Goal: Task Accomplishment & Management: Manage account settings

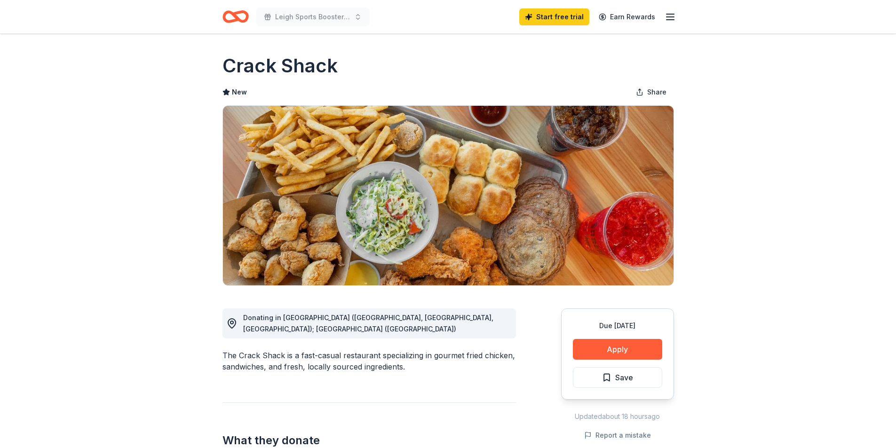
click at [668, 17] on line "button" at bounding box center [670, 17] width 8 height 0
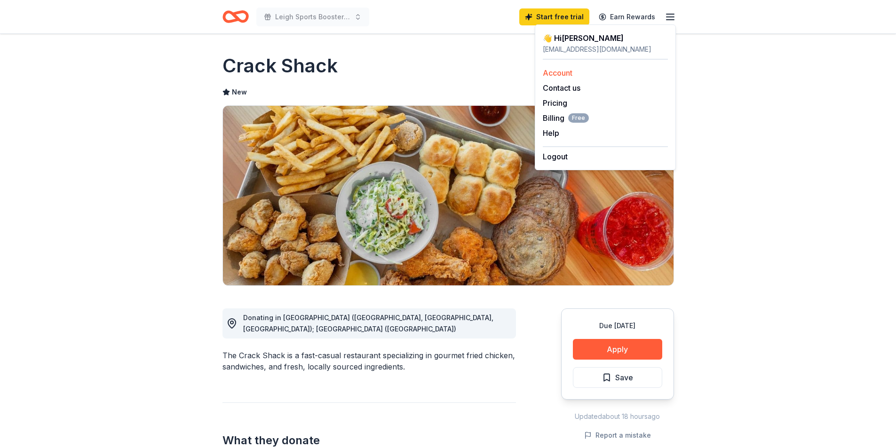
click at [565, 74] on link "Account" at bounding box center [558, 72] width 30 height 9
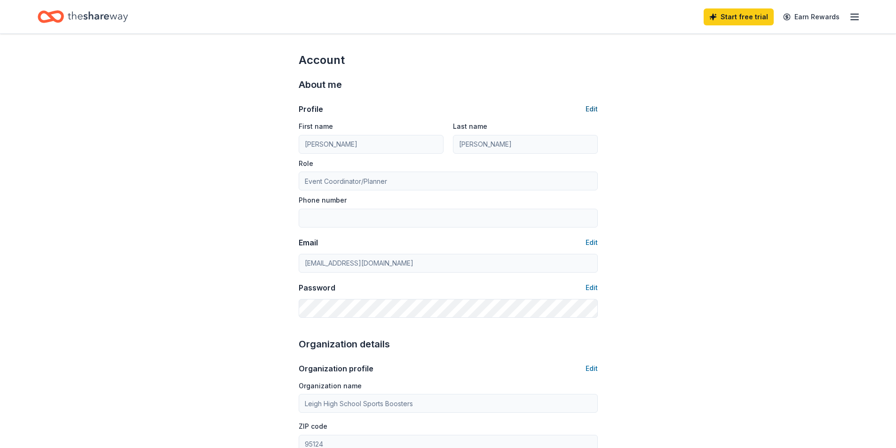
click at [591, 108] on button "Edit" at bounding box center [592, 108] width 12 height 11
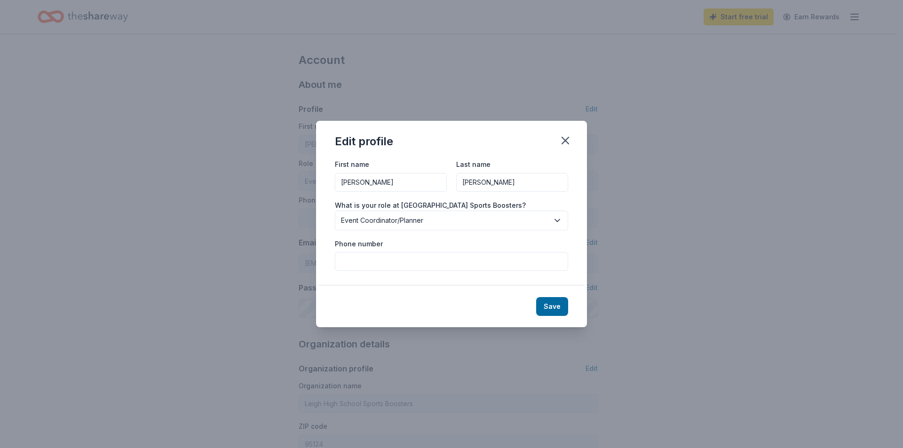
click at [376, 259] on input "Phone number" at bounding box center [451, 261] width 233 height 19
type input "[PHONE_NUMBER]"
click at [560, 306] on button "Save" at bounding box center [552, 306] width 32 height 19
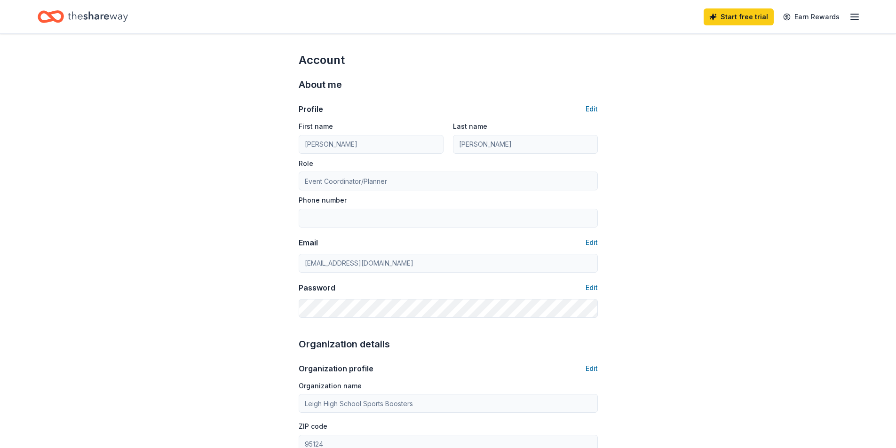
type input "[PHONE_NUMBER]"
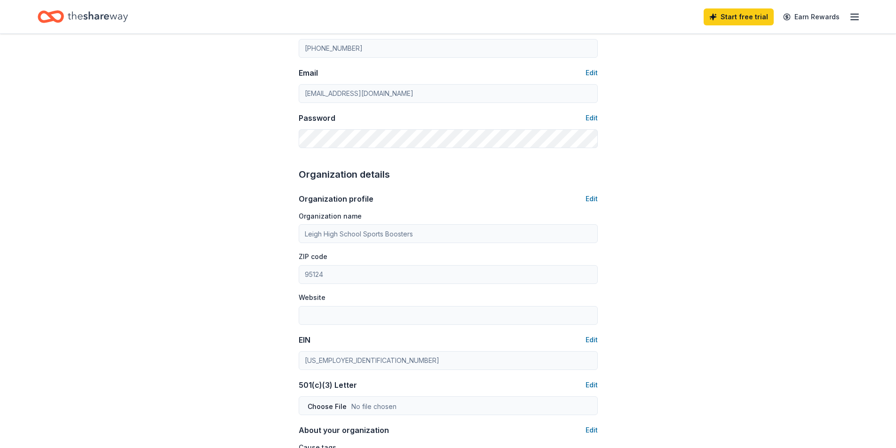
scroll to position [188, 0]
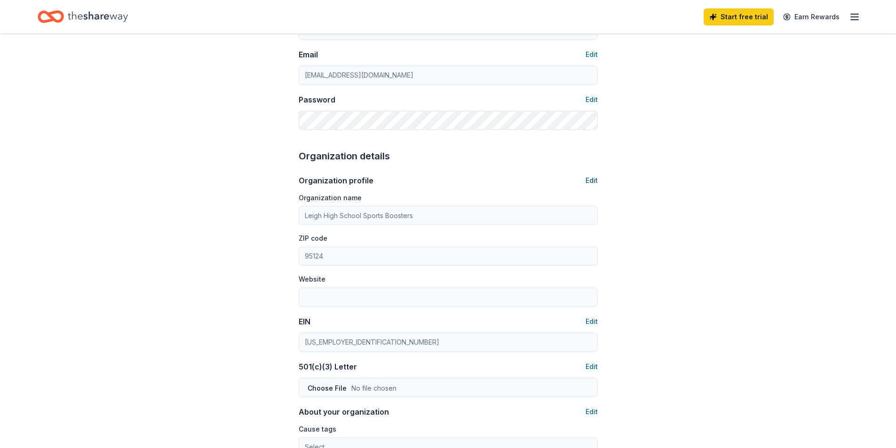
click at [587, 182] on button "Edit" at bounding box center [592, 180] width 12 height 11
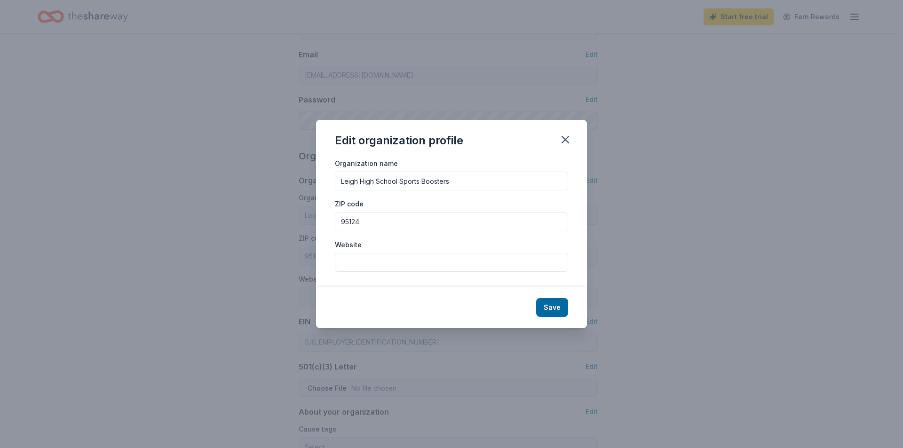
click at [411, 265] on input "Website" at bounding box center [451, 262] width 233 height 19
paste input "[URL][DOMAIN_NAME]"
type input "[URL][DOMAIN_NAME]"
click at [548, 308] on button "Save" at bounding box center [552, 307] width 32 height 19
type input "[URL][DOMAIN_NAME]"
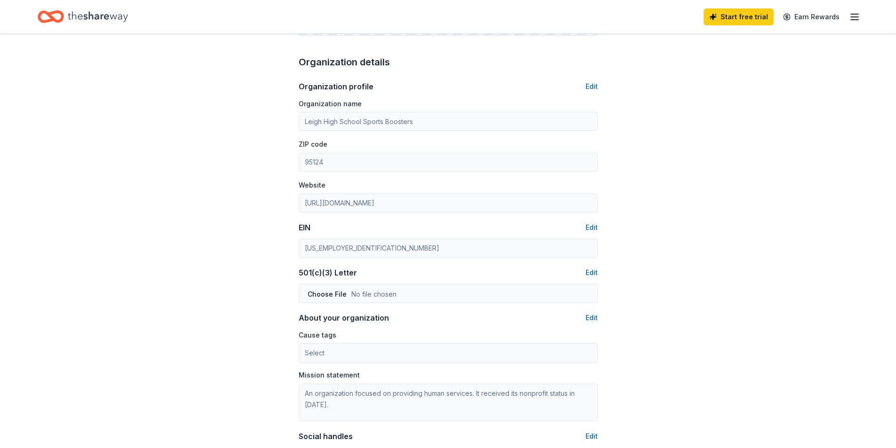
scroll to position [329, 0]
